Goal: Find specific page/section: Find specific page/section

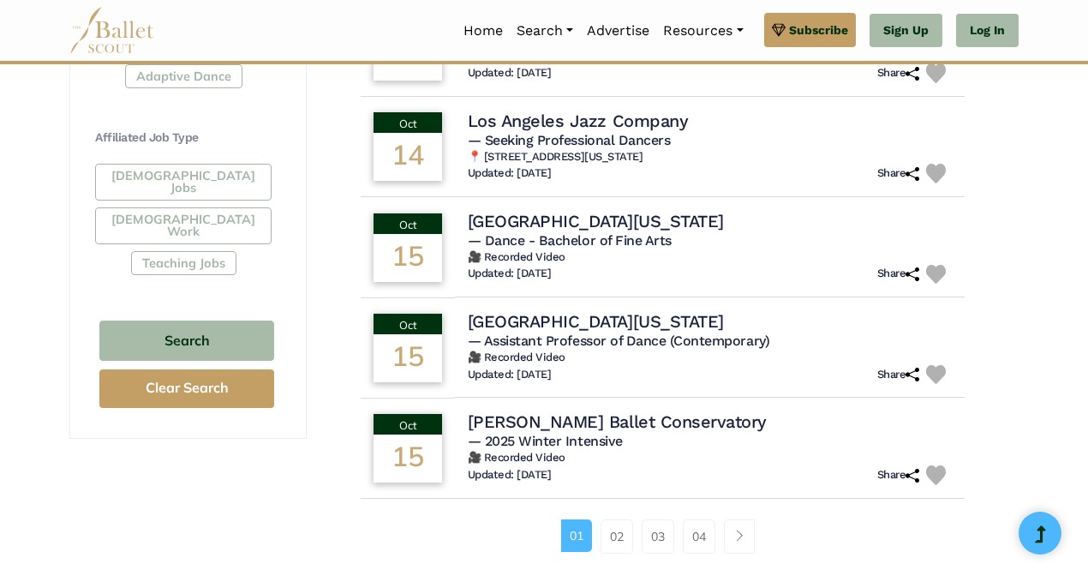
scroll to position [1028, 0]
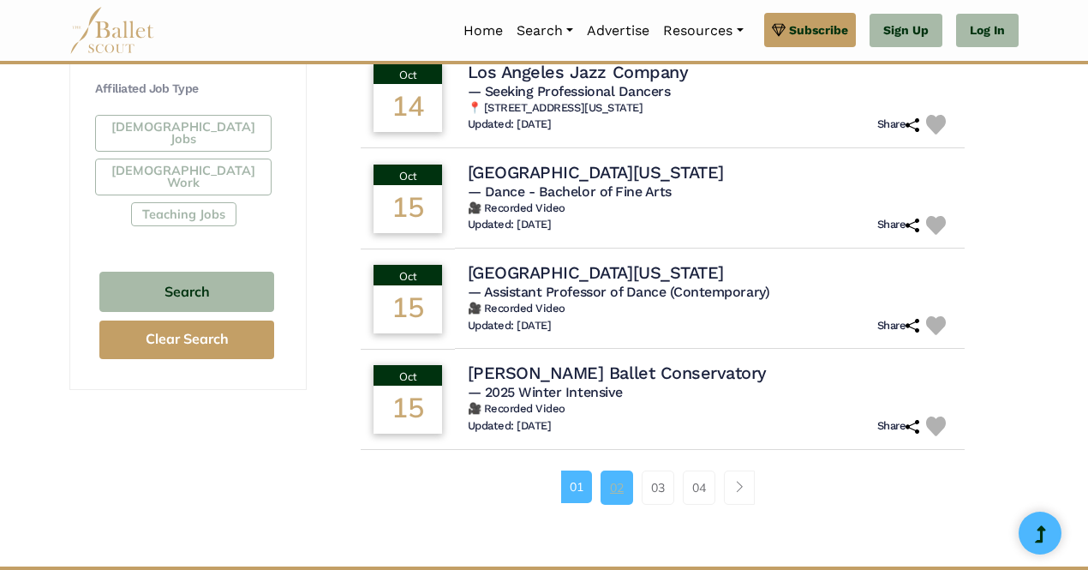
click at [608, 492] on link "02" at bounding box center [616, 487] width 33 height 34
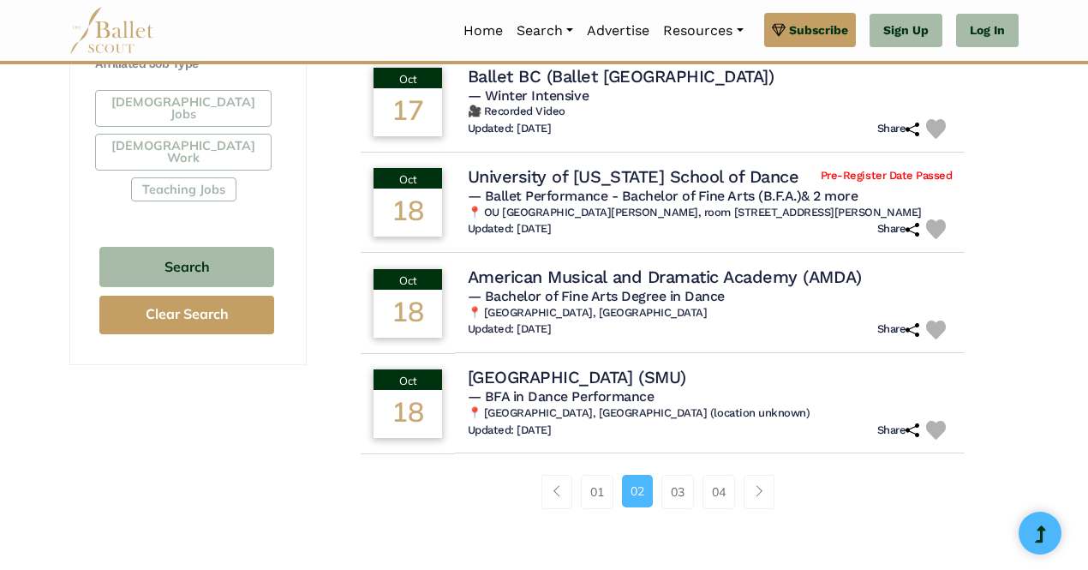
scroll to position [1113, 0]
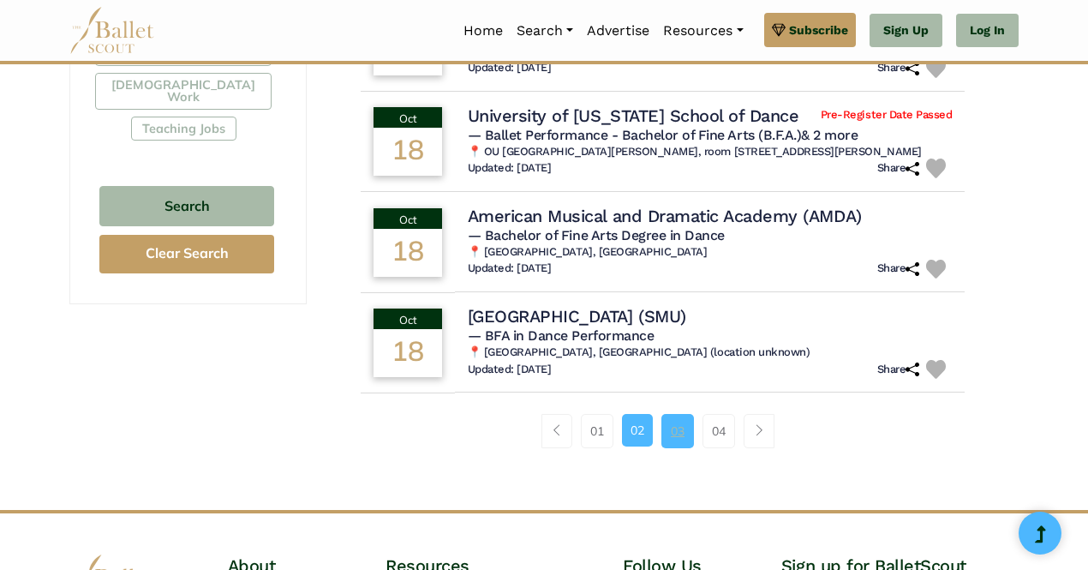
drag, startPoint x: 677, startPoint y: 434, endPoint x: 689, endPoint y: 433, distance: 12.0
click at [677, 434] on link "03" at bounding box center [677, 431] width 33 height 34
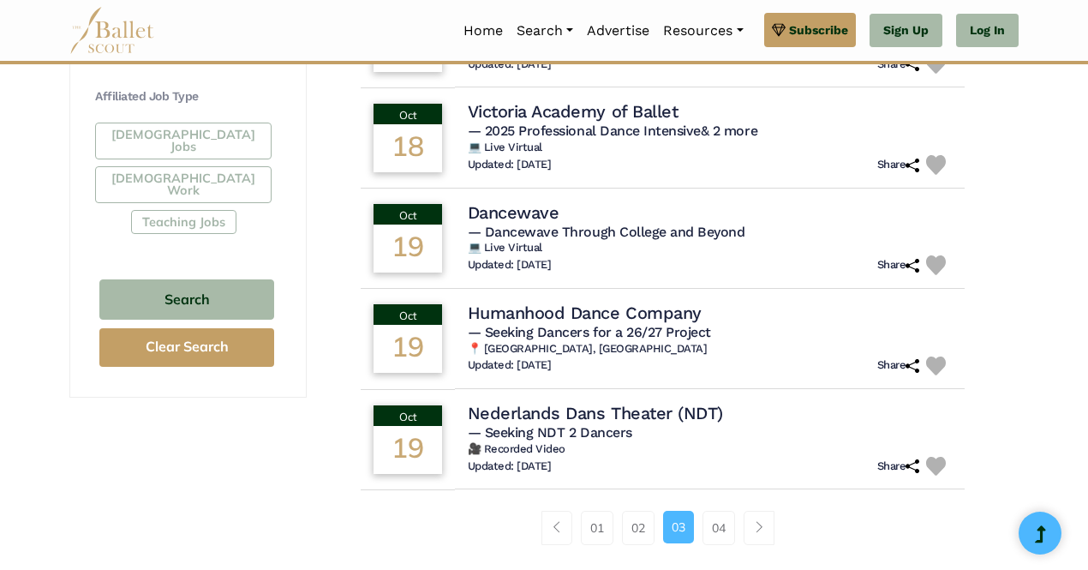
scroll to position [1028, 0]
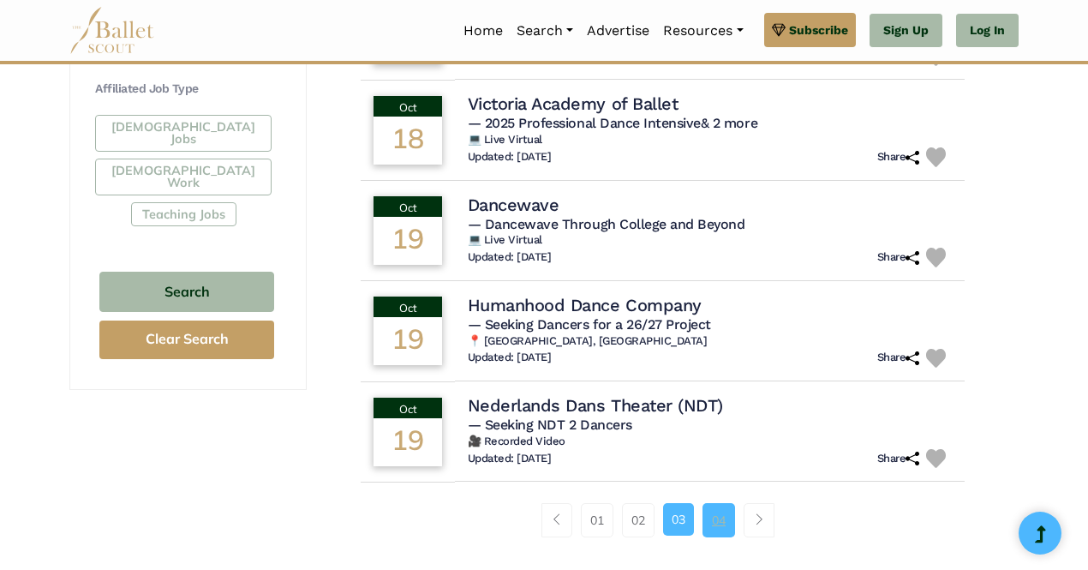
click at [711, 503] on link "04" at bounding box center [718, 520] width 33 height 34
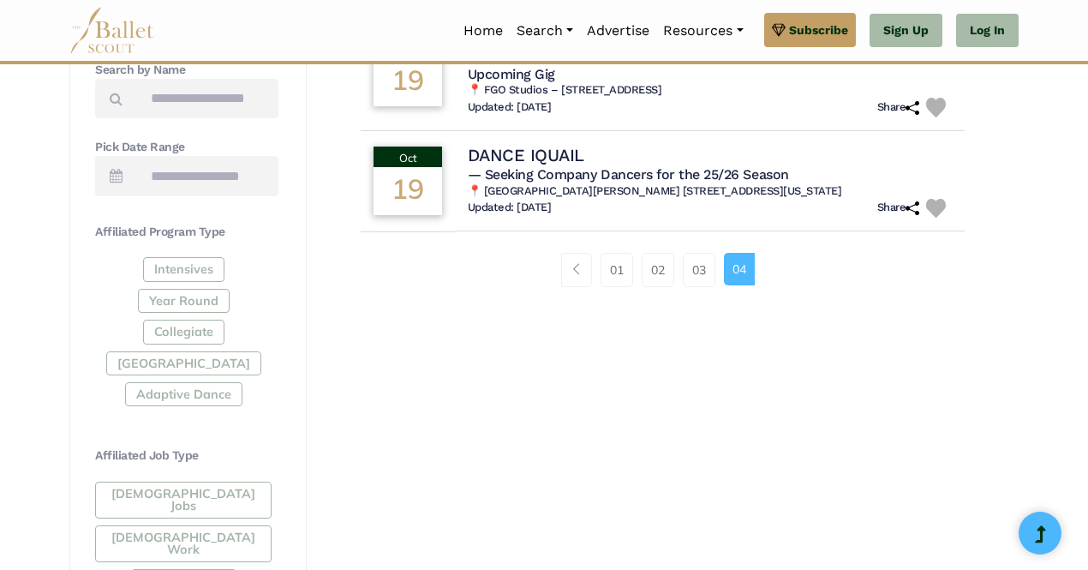
scroll to position [600, 0]
